Goal: Task Accomplishment & Management: Use online tool/utility

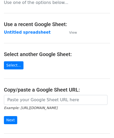
scroll to position [52, 0]
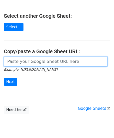
click at [26, 61] on input "url" at bounding box center [56, 62] width 104 height 10
paste input "[URL][DOMAIN_NAME]"
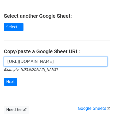
scroll to position [0, 104]
type input "[URL][DOMAIN_NAME]"
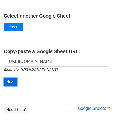
click at [12, 78] on input "Next" at bounding box center [10, 82] width 13 height 8
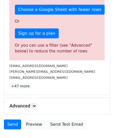
scroll to position [176, 0]
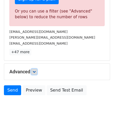
click at [35, 73] on link at bounding box center [34, 72] width 6 height 6
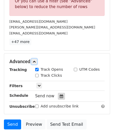
scroll to position [202, 0]
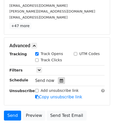
click at [60, 79] on icon at bounding box center [61, 81] width 3 height 4
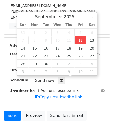
type input "[DATE] 12:00"
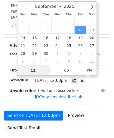
paste input "0"
type input "10"
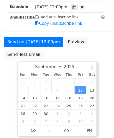
type input "[DATE] 22:00"
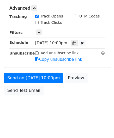
scroll to position [239, 0]
